Goal: Information Seeking & Learning: Find specific fact

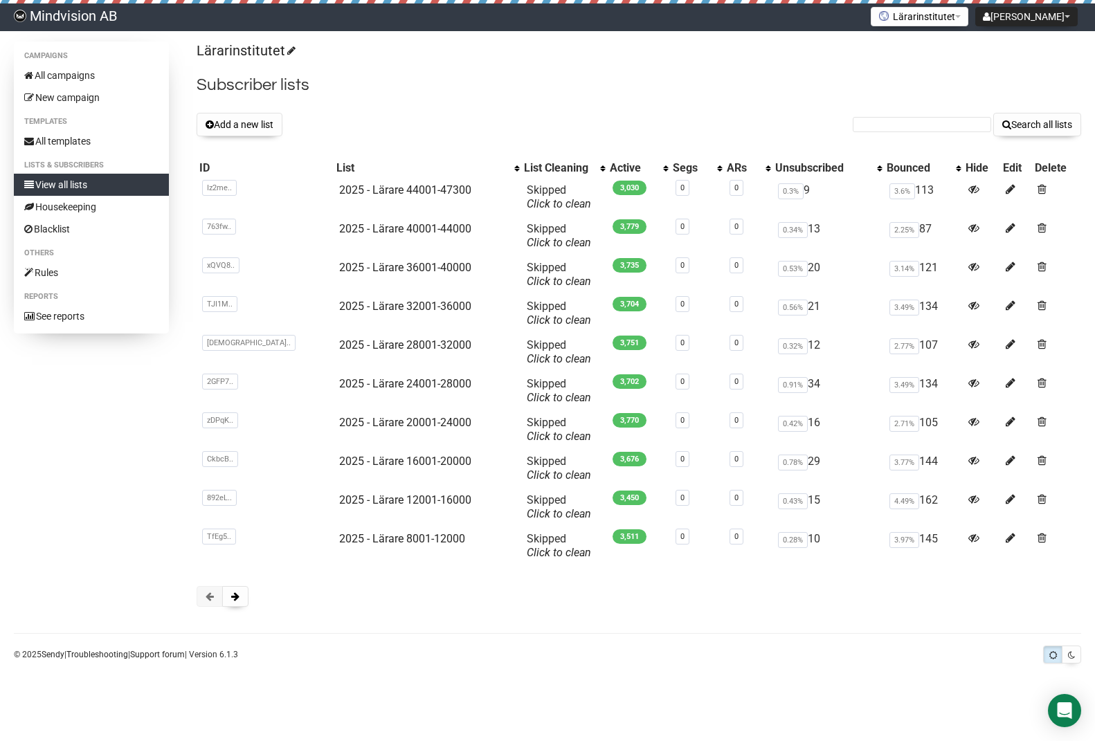
click at [889, 114] on form "Search all lists" at bounding box center [967, 125] width 228 height 24
click at [887, 120] on input "text" at bounding box center [922, 124] width 138 height 15
paste input "marianne.adefelt@utb.tyreso.se"
type input "marianne.adefelt@utb.tyreso.se"
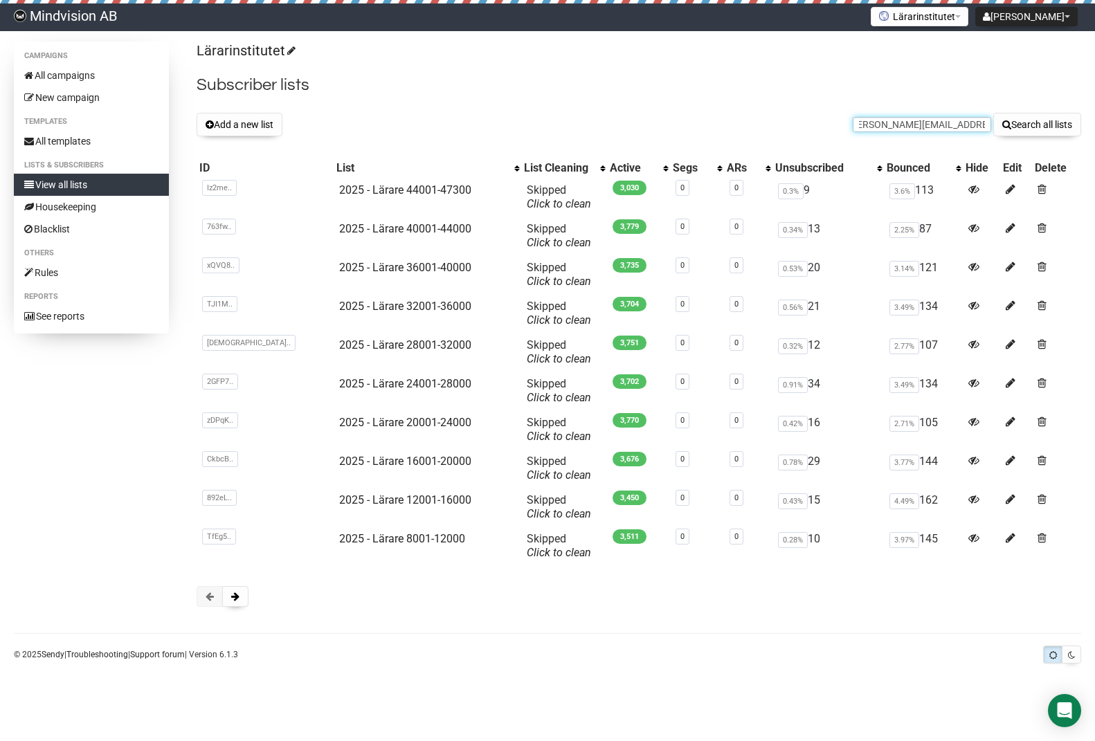
click at [993, 113] on button "Search all lists" at bounding box center [1037, 125] width 88 height 24
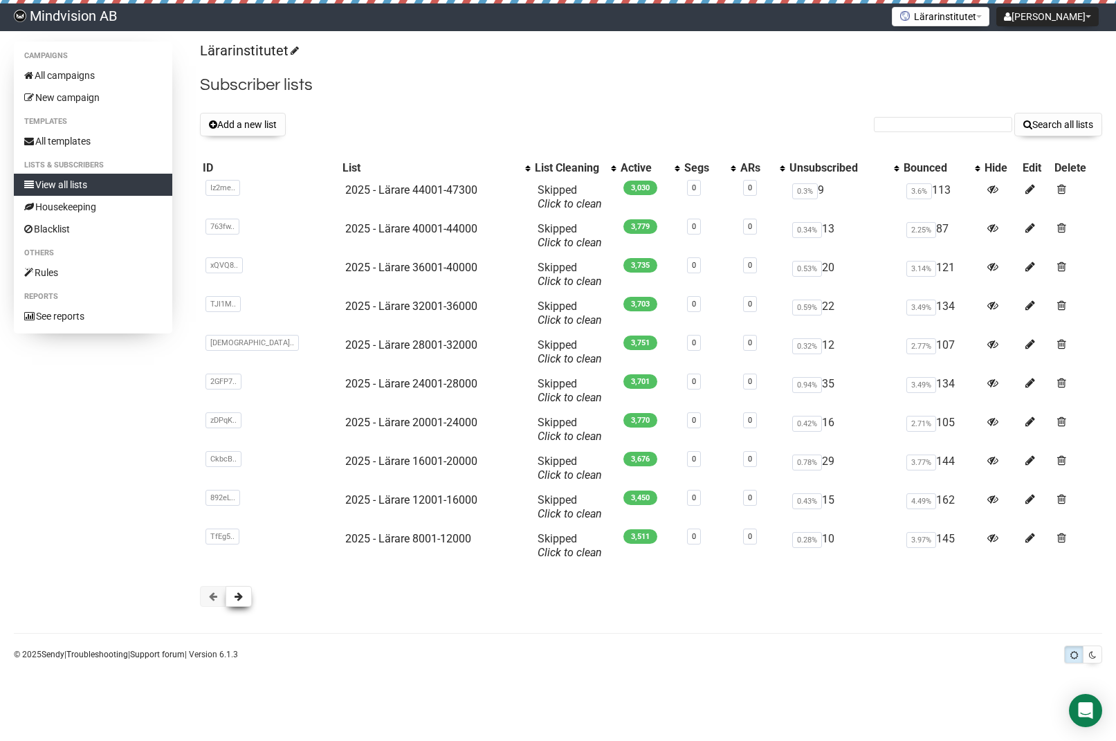
click at [244, 602] on button at bounding box center [239, 596] width 26 height 21
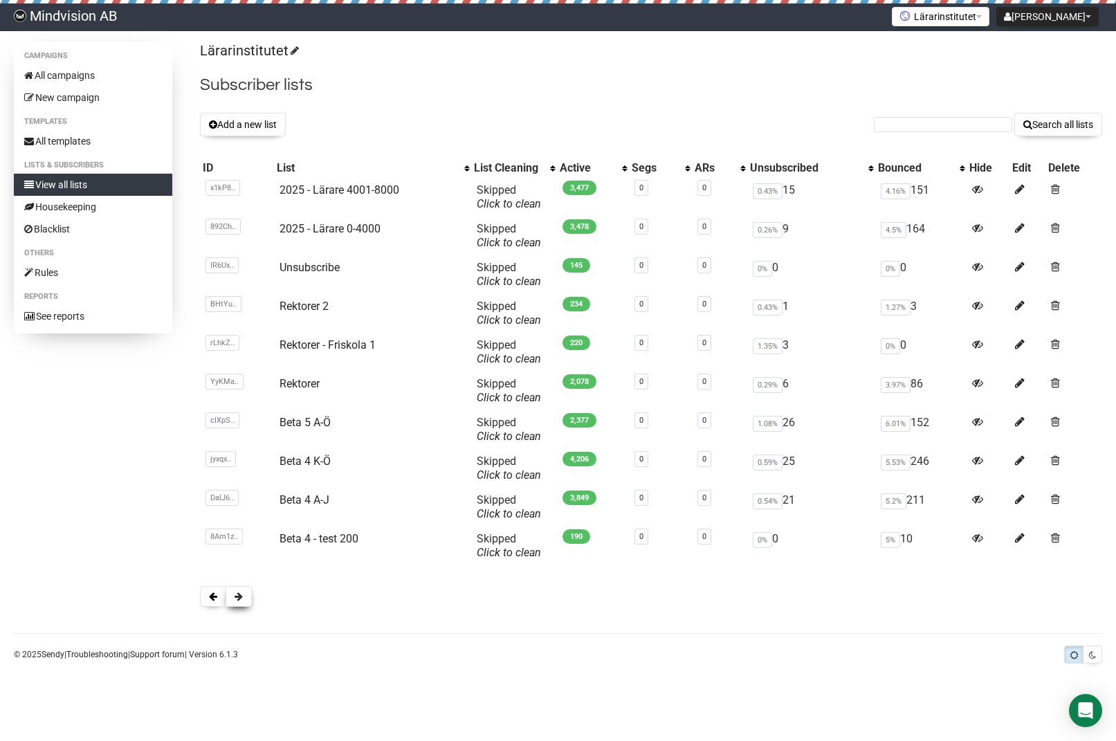
click at [241, 599] on span at bounding box center [239, 597] width 8 height 10
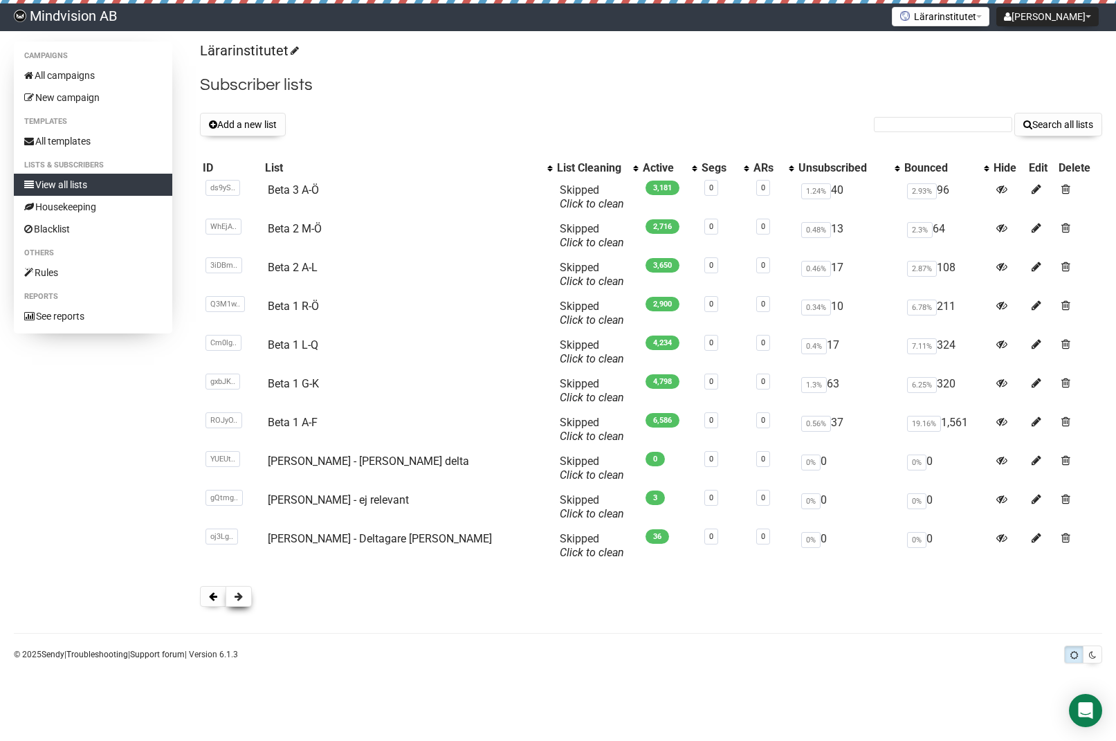
click at [242, 599] on span at bounding box center [239, 597] width 8 height 10
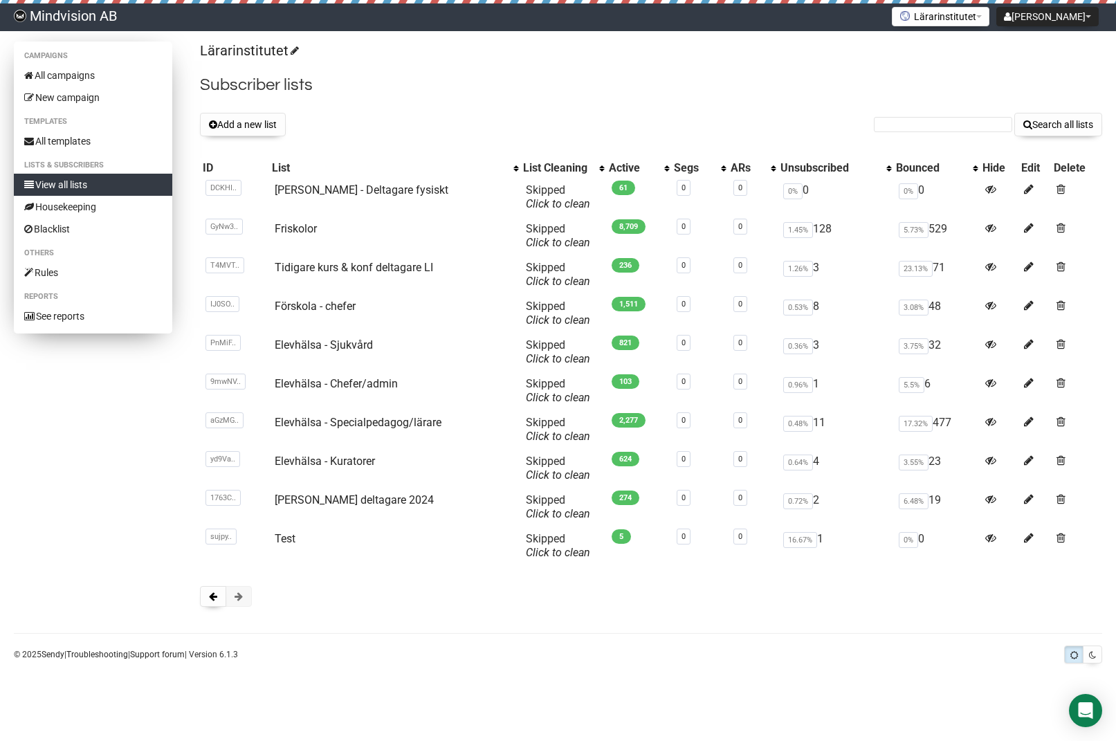
click at [54, 185] on link "View all lists" at bounding box center [93, 185] width 158 height 22
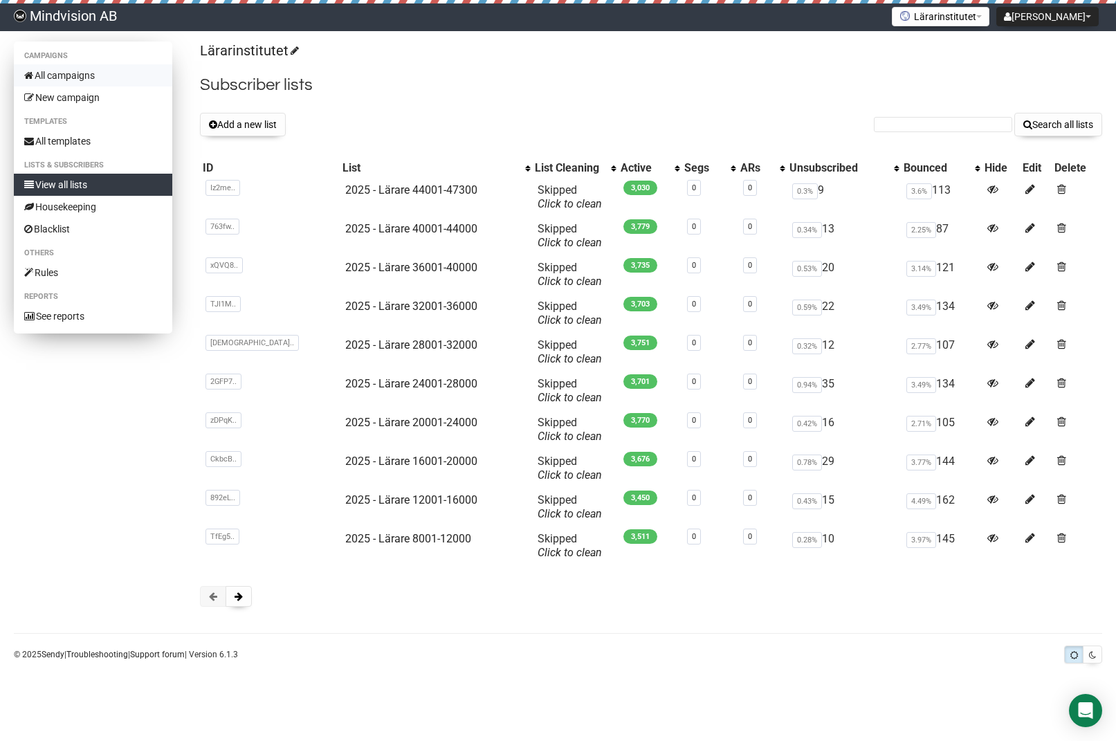
click at [73, 73] on link "All campaigns" at bounding box center [93, 75] width 158 height 22
click at [64, 76] on link "All campaigns" at bounding box center [93, 75] width 158 height 22
